Goal: Check status: Check status

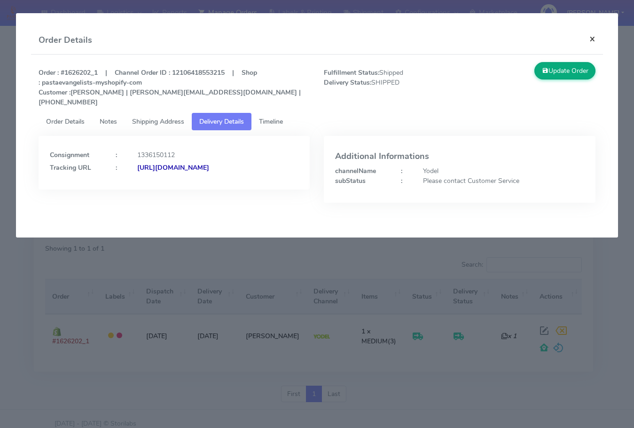
drag, startPoint x: 597, startPoint y: 38, endPoint x: 564, endPoint y: 57, distance: 38.4
click at [597, 37] on button "×" at bounding box center [592, 38] width 21 height 25
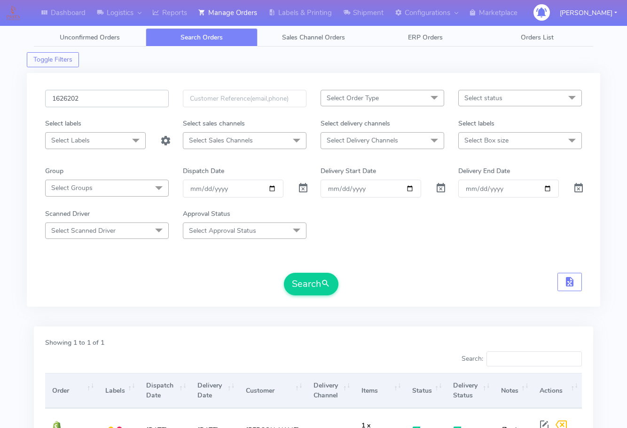
click at [112, 94] on input "1626202" at bounding box center [107, 98] width 124 height 17
paste input "5776"
type input "1625776"
click at [315, 281] on button "Search" at bounding box center [311, 284] width 55 height 23
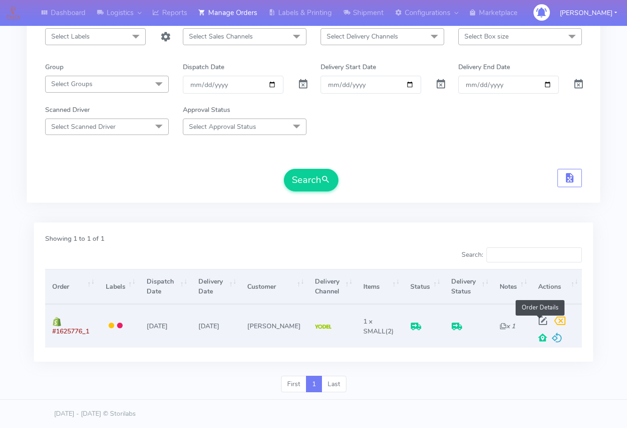
click at [537, 319] on span at bounding box center [543, 322] width 17 height 9
select select "5"
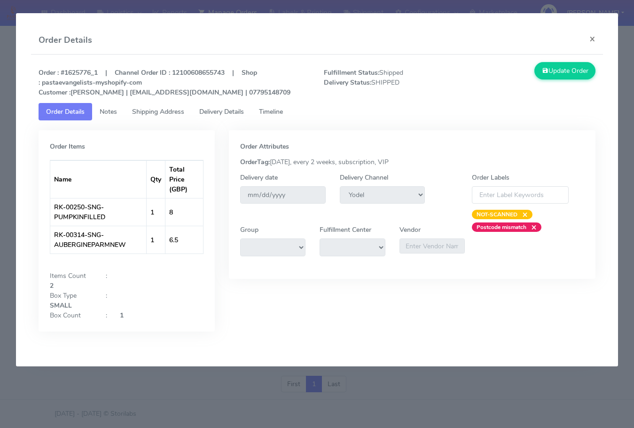
click at [149, 111] on span "Shipping Address" at bounding box center [158, 111] width 52 height 9
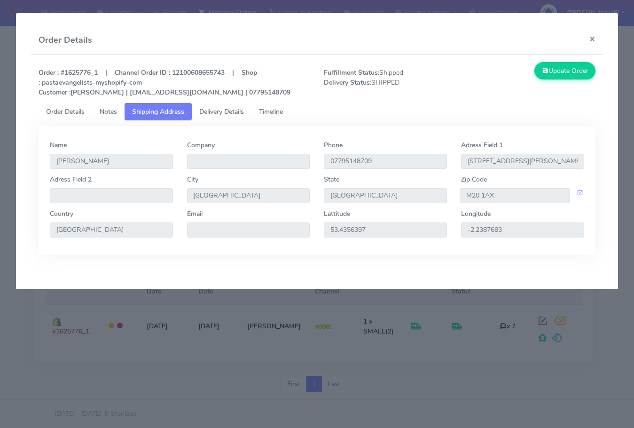
click at [212, 110] on span "Delivery Details" at bounding box center [221, 111] width 45 height 9
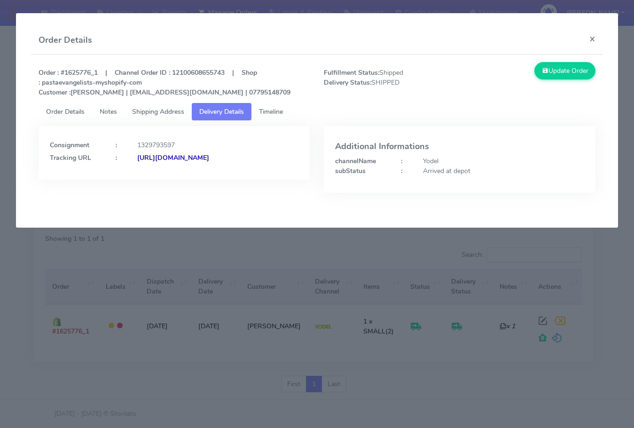
click at [137, 162] on strong "[URL][DOMAIN_NAME]" at bounding box center [173, 157] width 72 height 9
